Goal: Information Seeking & Learning: Learn about a topic

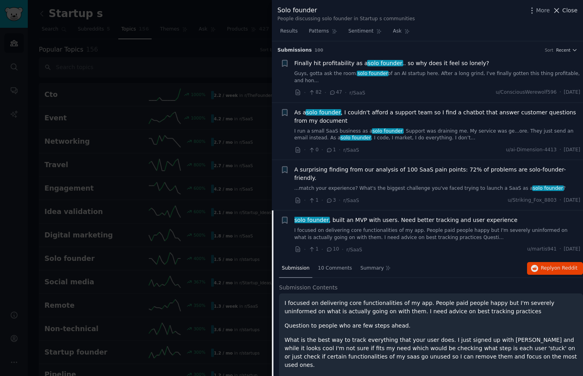
click at [568, 12] on span "Close" at bounding box center [569, 10] width 15 height 8
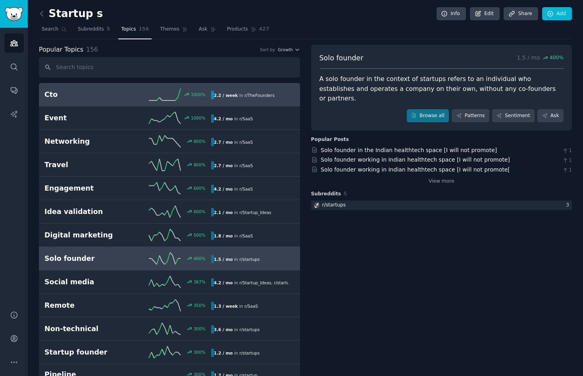
click at [72, 96] on h2 "Cto" at bounding box center [85, 95] width 83 height 10
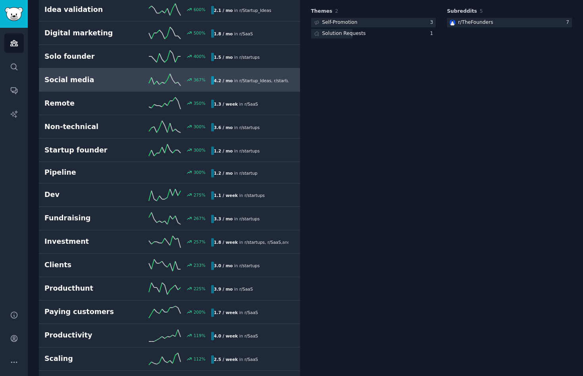
scroll to position [206, 0]
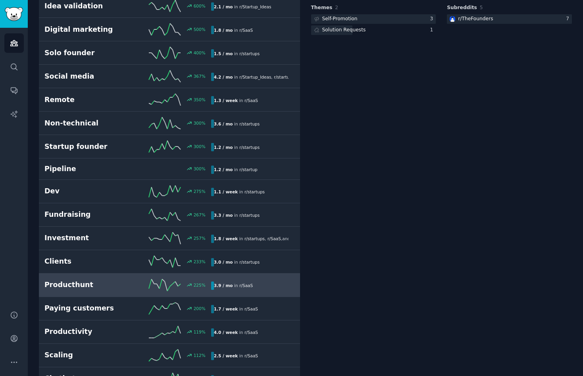
click at [89, 285] on h2 "Producthunt" at bounding box center [85, 285] width 83 height 10
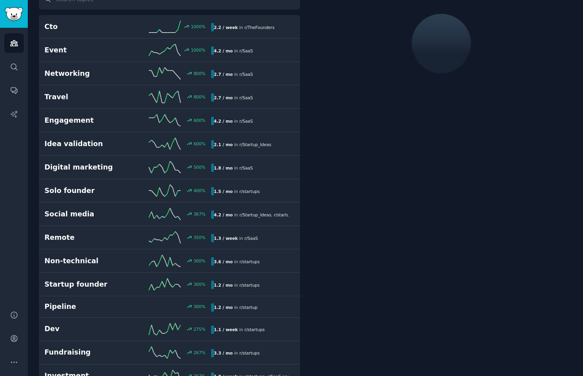
scroll to position [44, 0]
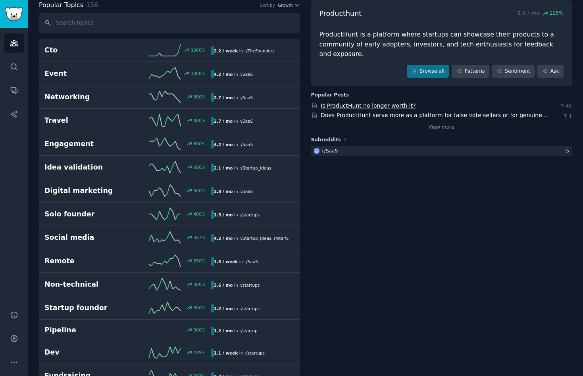
click at [372, 104] on link "Is ProductHunt no longer worth it?" at bounding box center [368, 105] width 95 height 6
